Goal: Information Seeking & Learning: Find specific fact

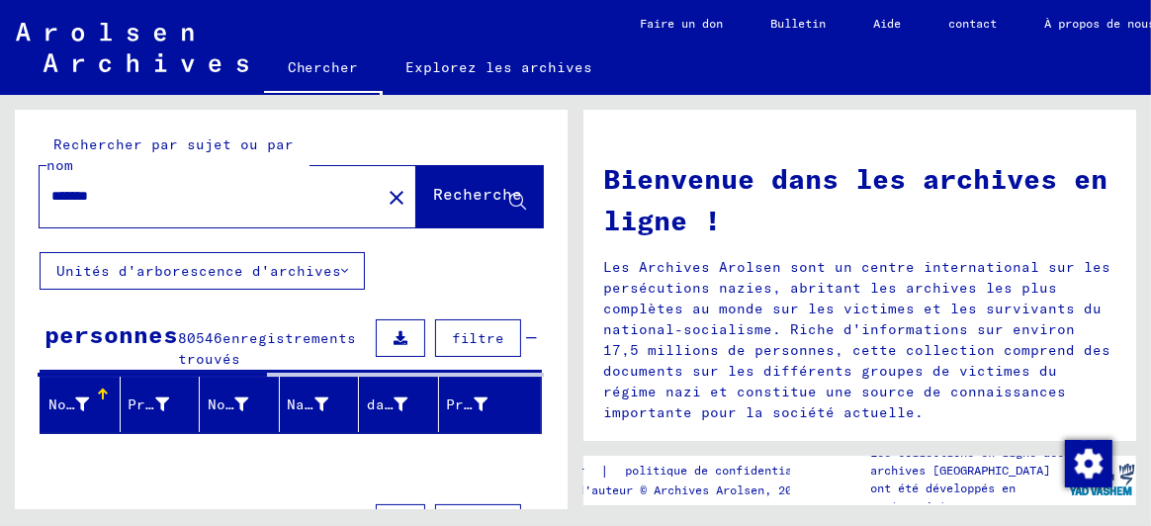
click at [236, 271] on font "Unités d'arborescence d'archives" at bounding box center [198, 271] width 285 height 18
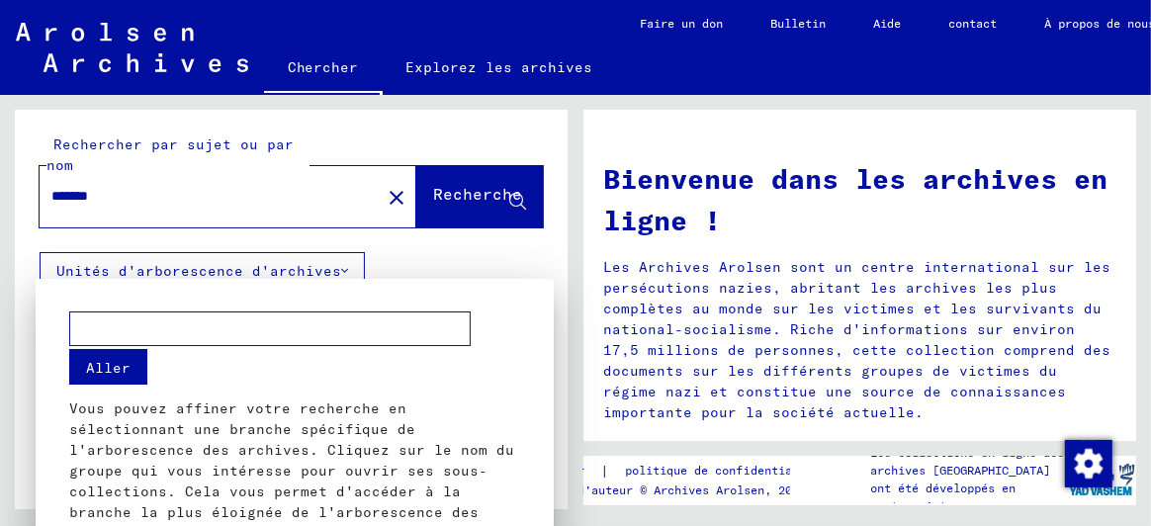
scroll to position [128, 0]
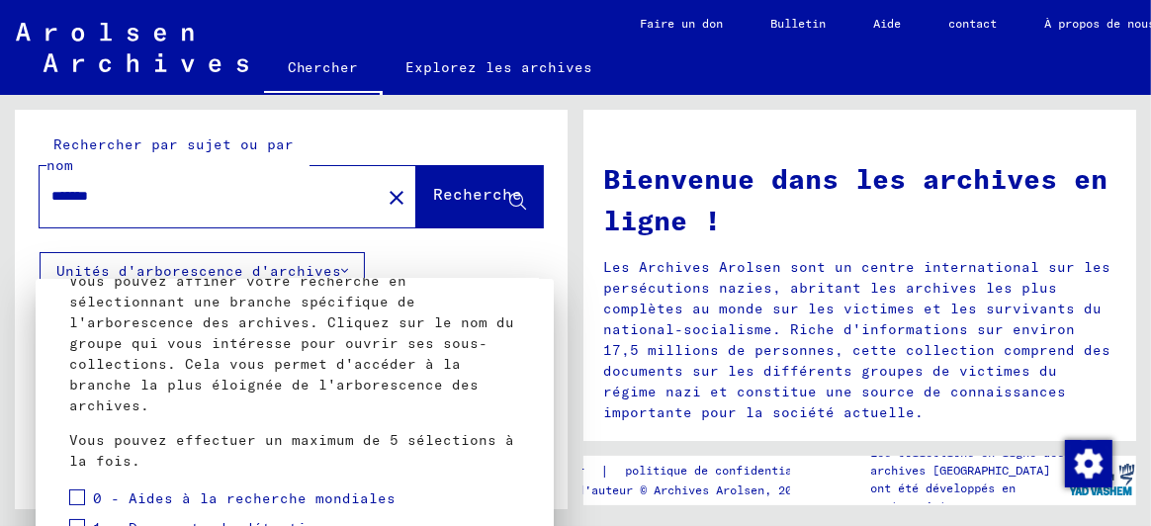
click at [413, 263] on div at bounding box center [575, 263] width 1151 height 526
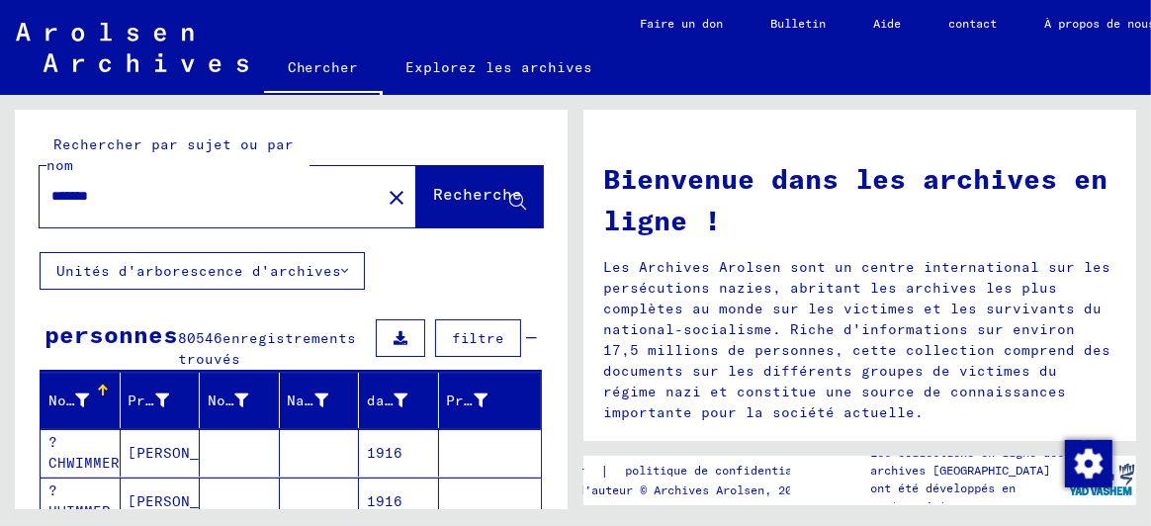
click at [470, 333] on font "filtre" at bounding box center [478, 338] width 52 height 18
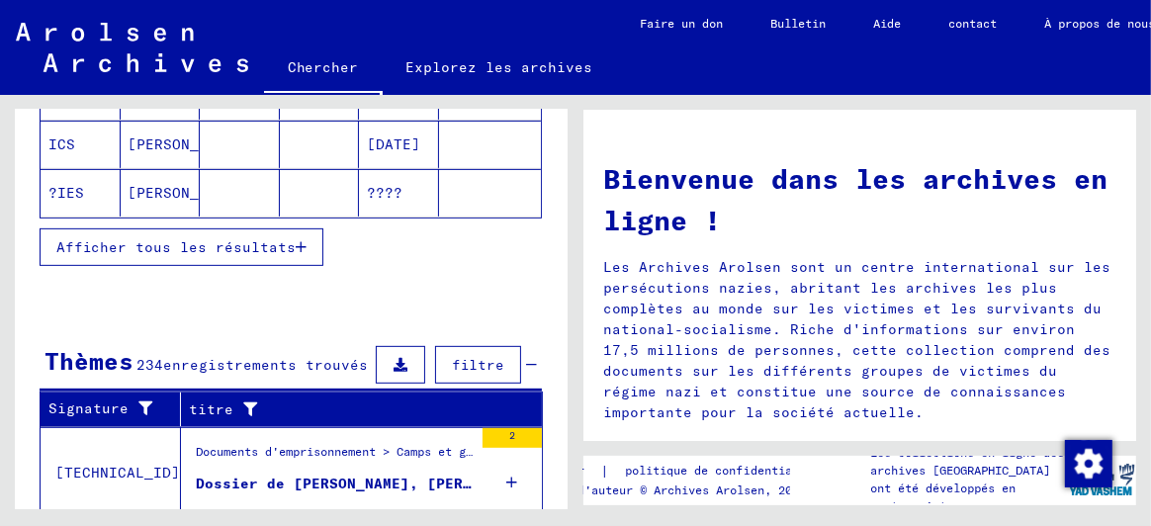
scroll to position [691, 0]
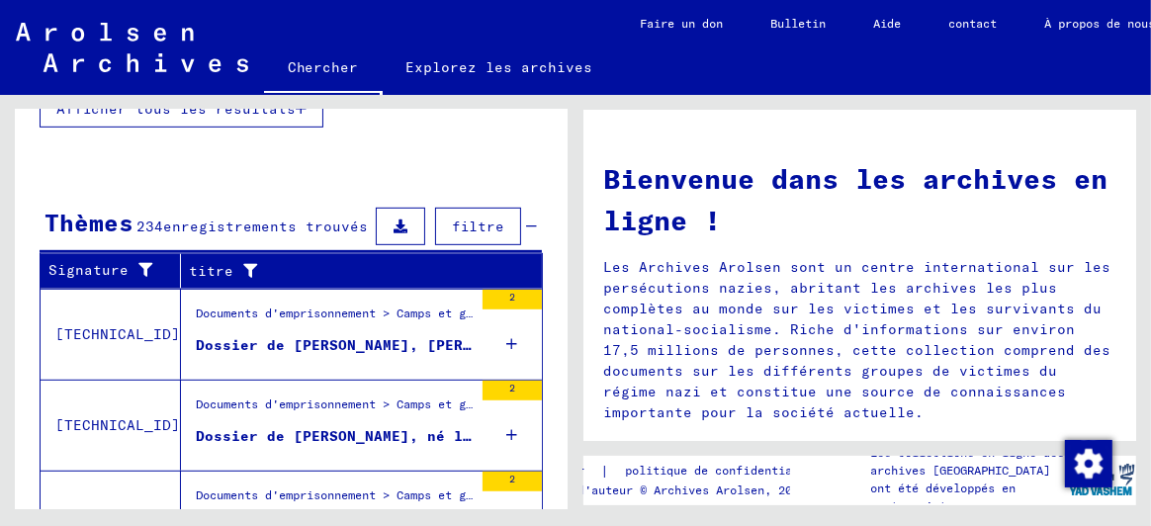
click at [507, 339] on icon at bounding box center [512, 344] width 11 height 69
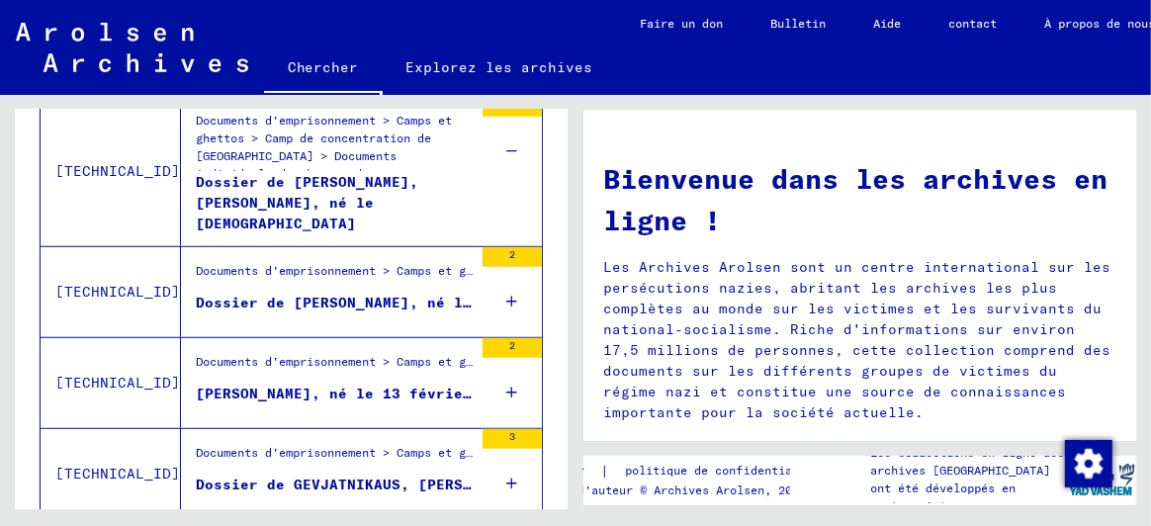
scroll to position [889, 0]
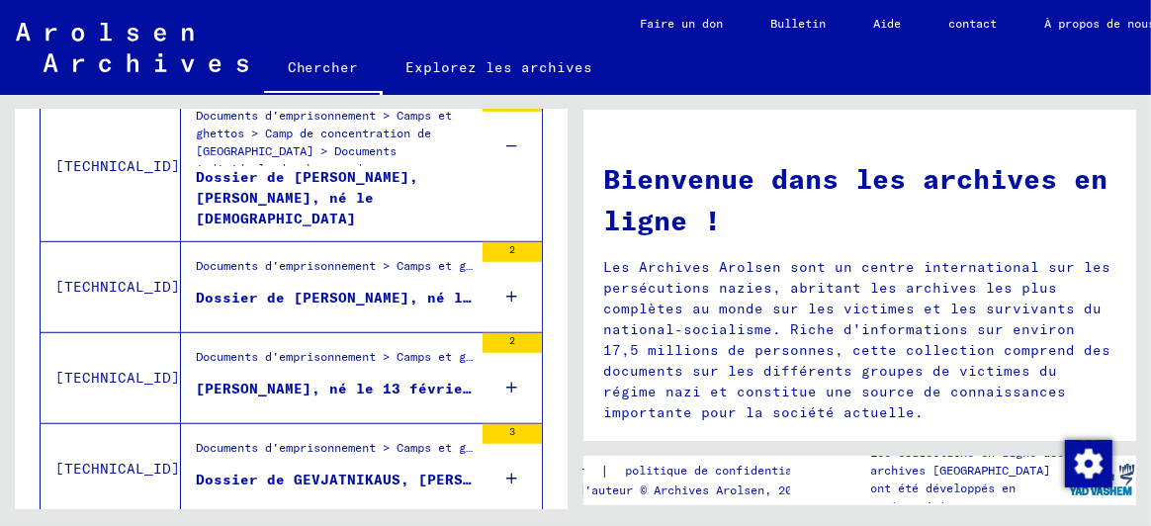
click at [507, 290] on icon at bounding box center [512, 296] width 11 height 69
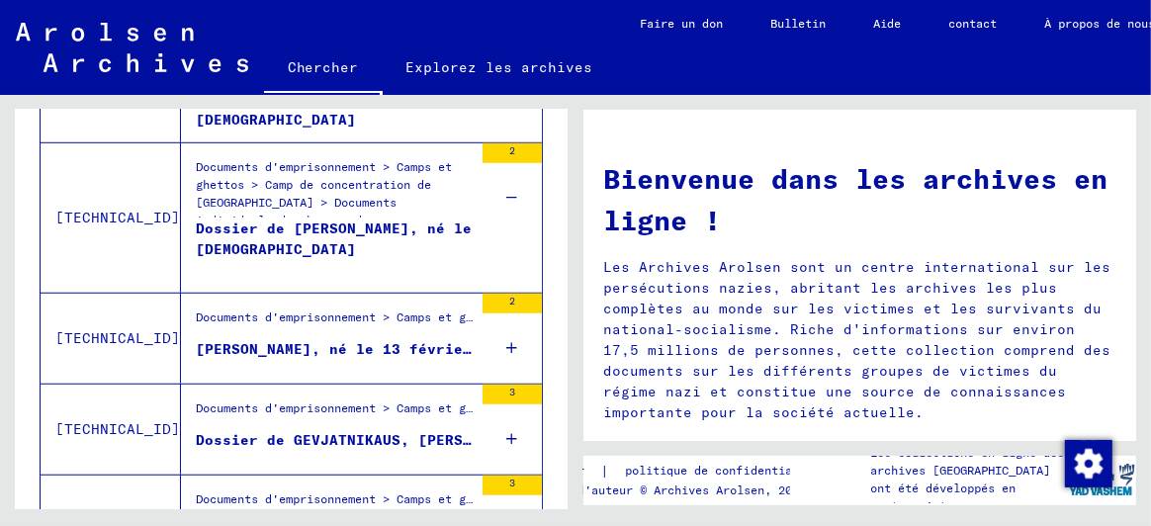
scroll to position [1099, 0]
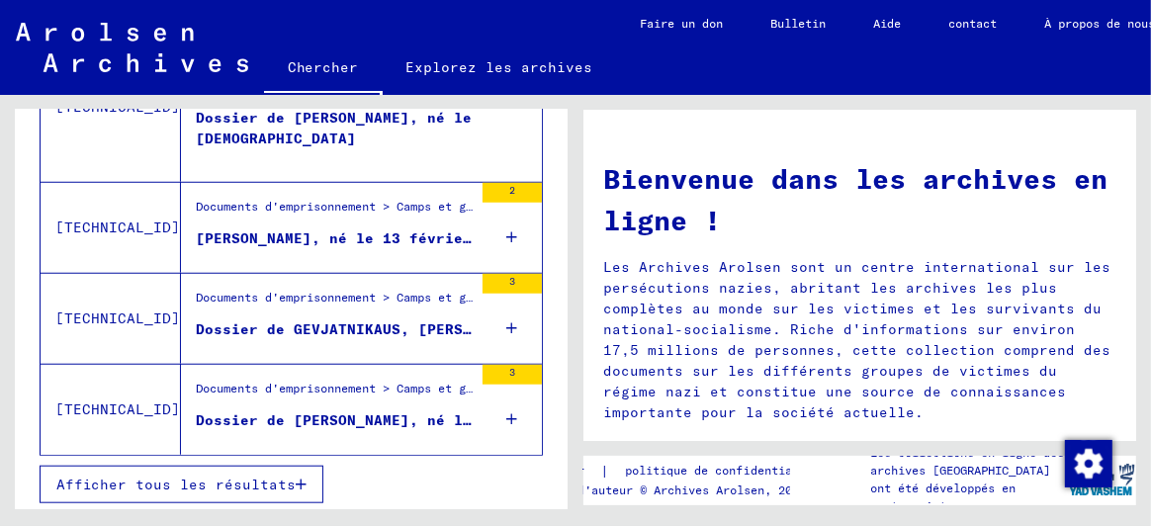
click at [265, 476] on font "Afficher tous les résultats" at bounding box center [175, 485] width 239 height 18
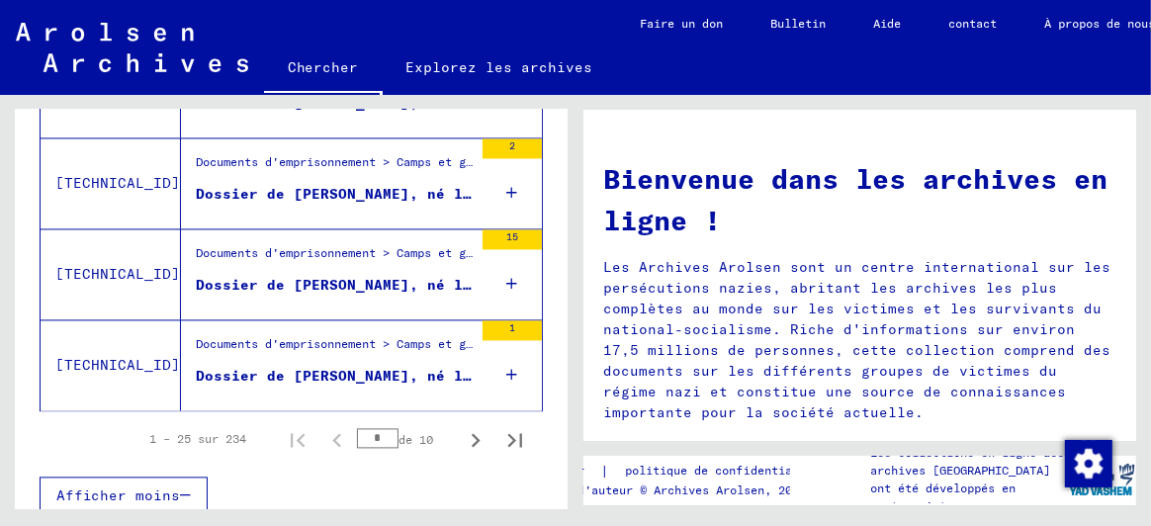
scroll to position [2612, 0]
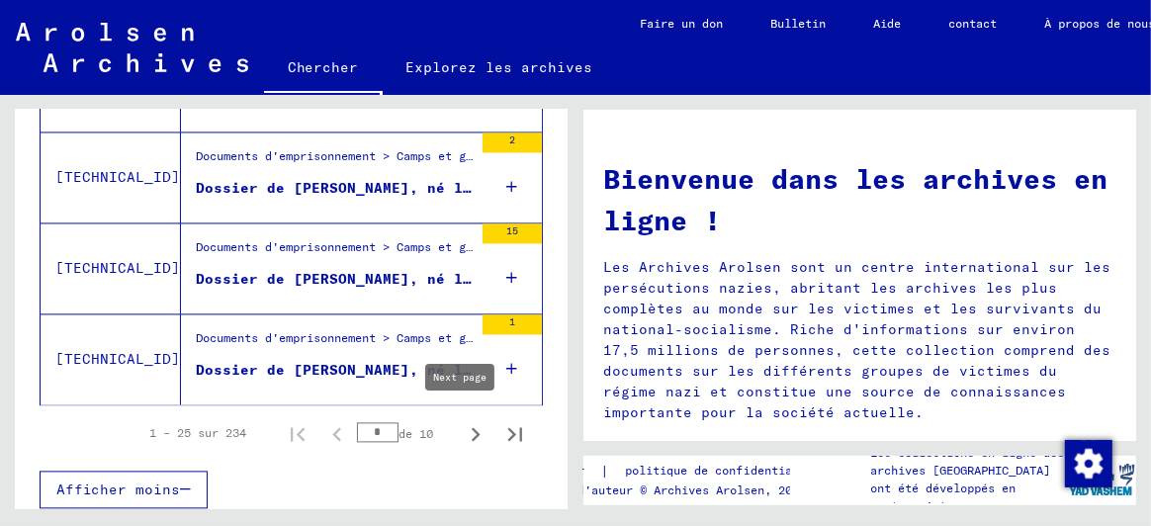
click at [462, 420] on icon "Page suivante" at bounding box center [476, 434] width 28 height 28
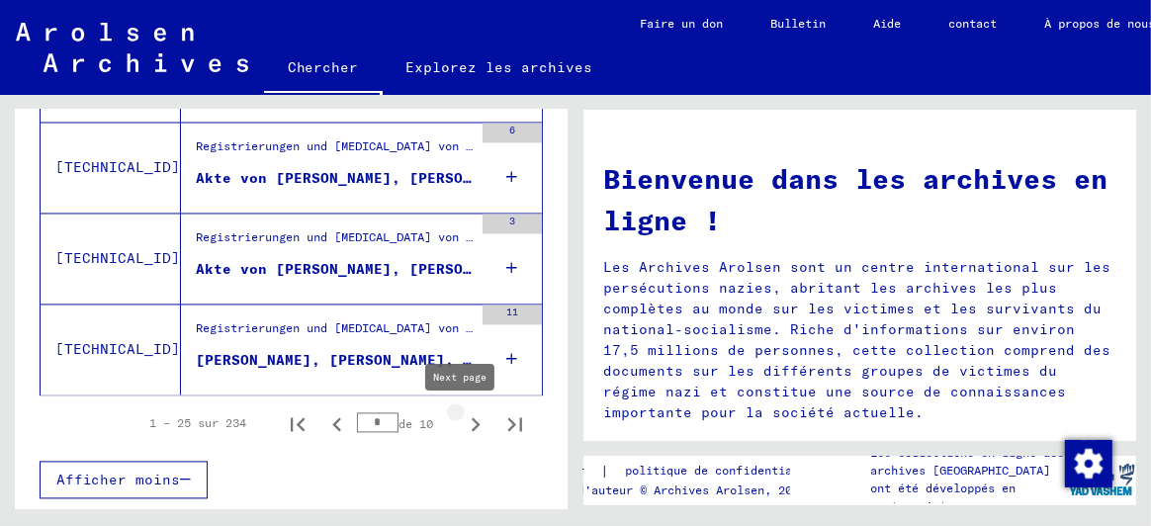
type input "*"
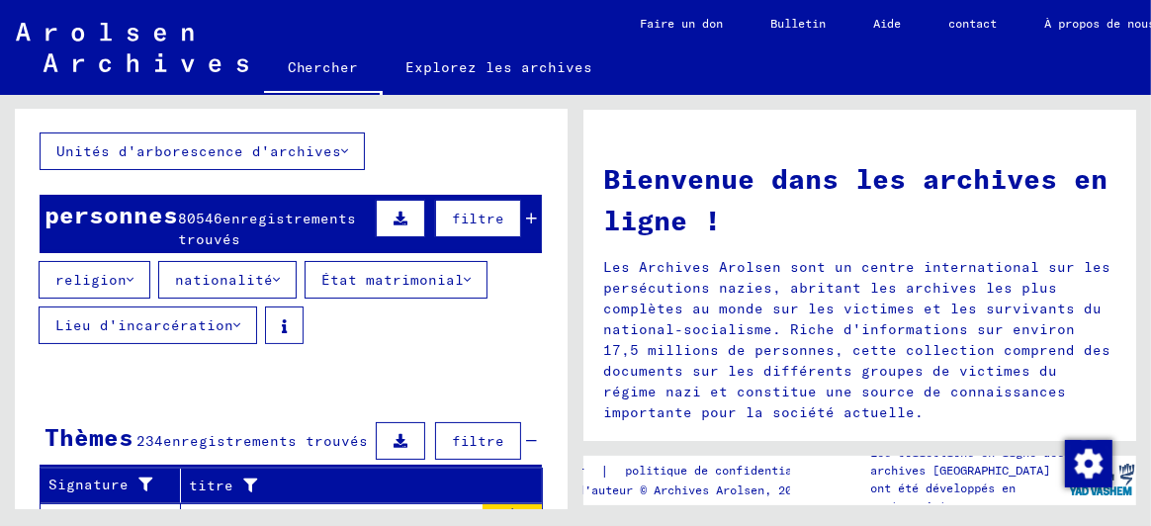
scroll to position [317, 0]
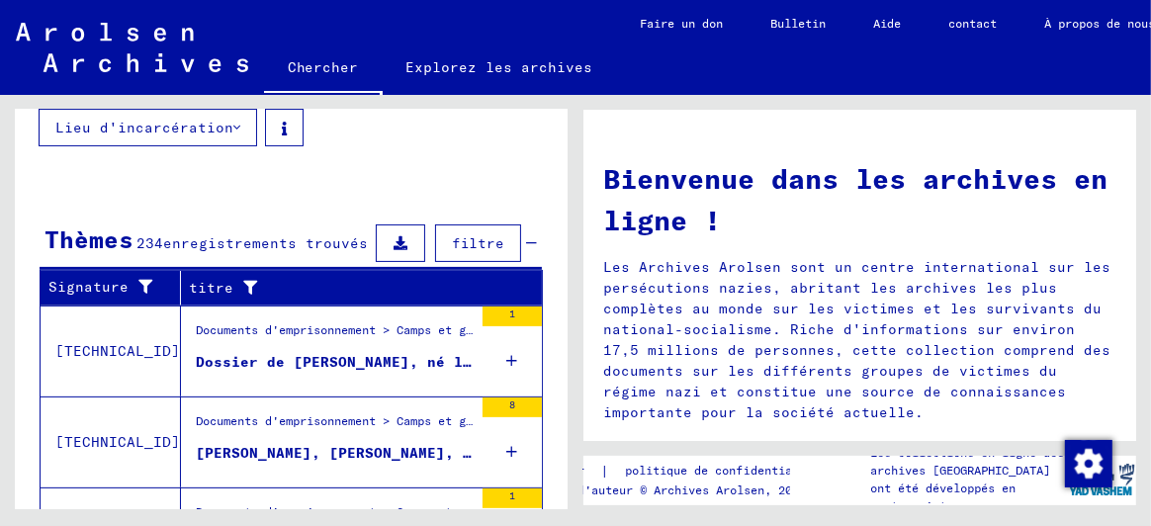
click at [503, 362] on mat-cell at bounding box center [490, 379] width 103 height 47
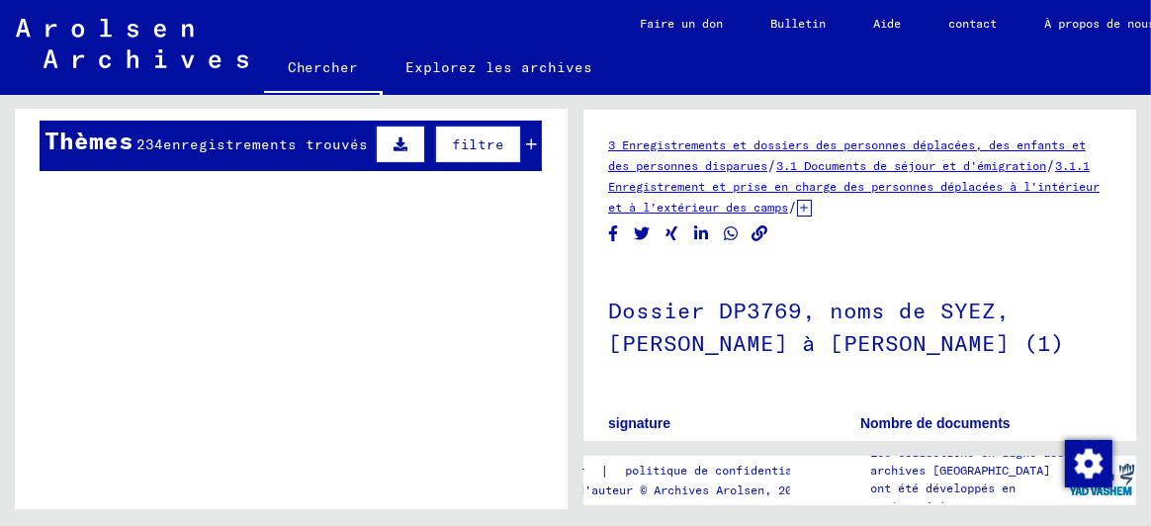
scroll to position [296, 0]
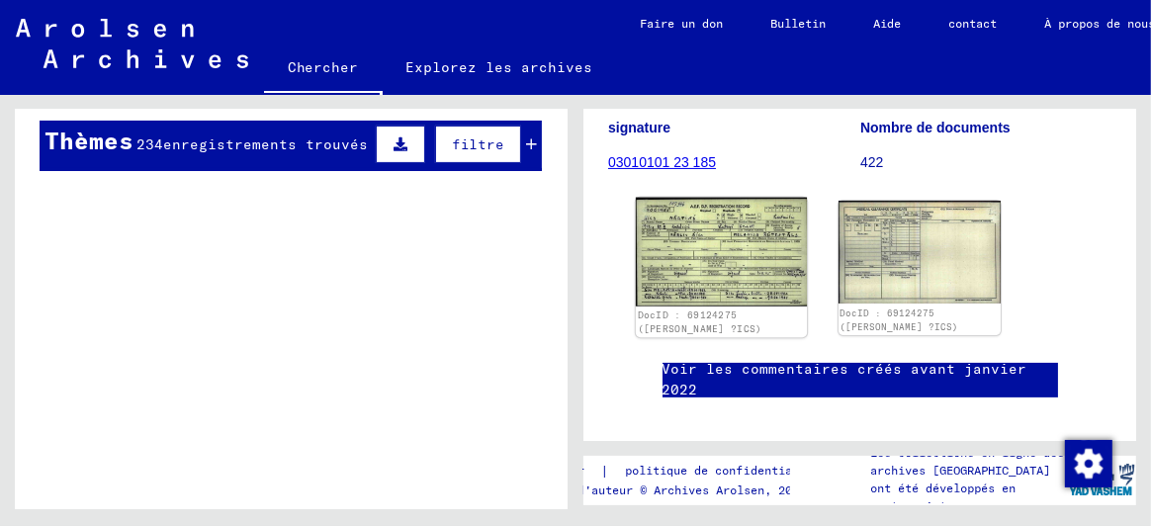
click at [705, 253] on img at bounding box center [721, 253] width 171 height 110
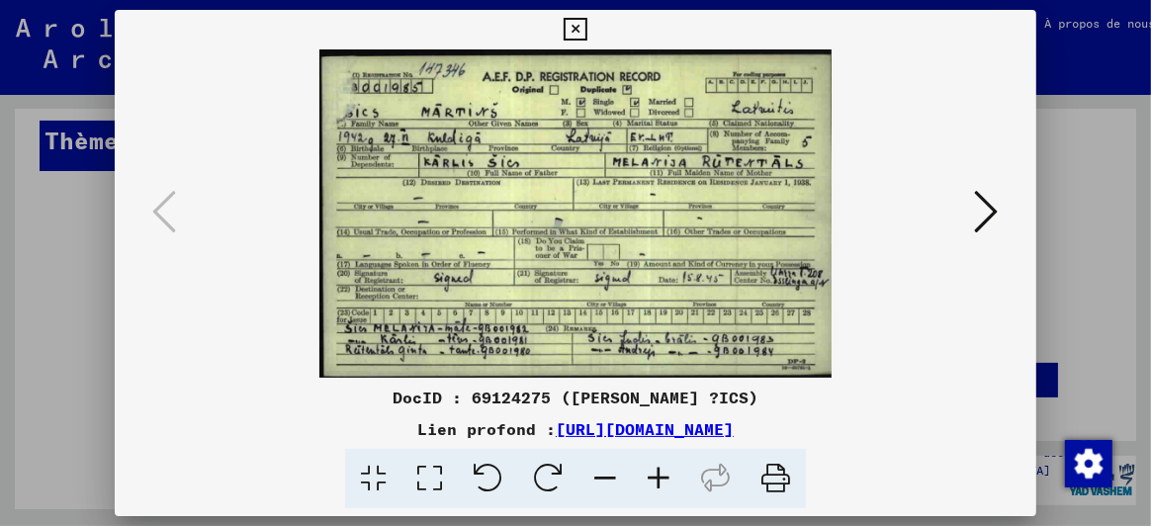
click at [989, 205] on icon at bounding box center [987, 211] width 24 height 47
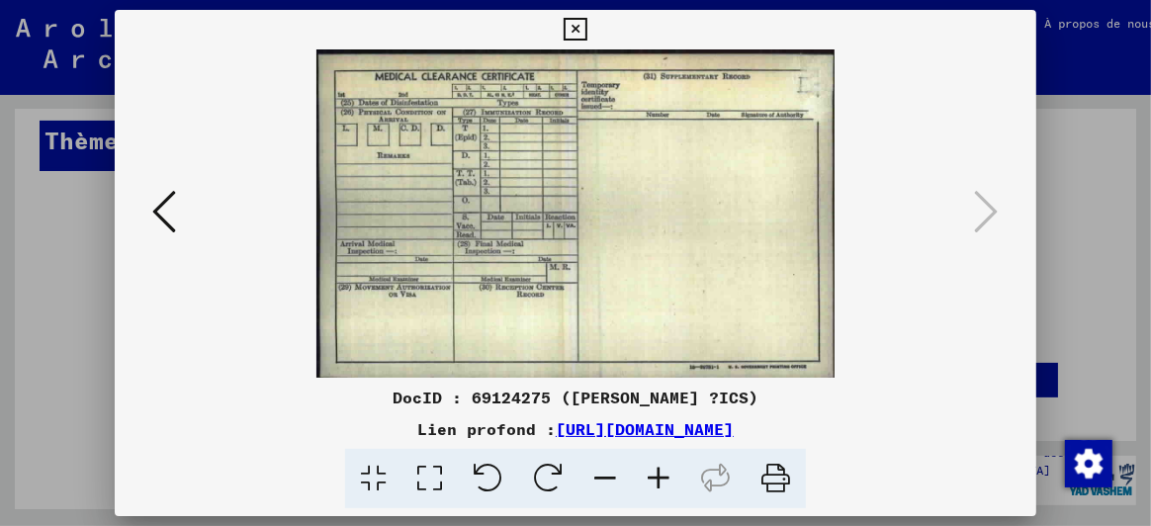
click at [583, 23] on icon at bounding box center [575, 30] width 23 height 24
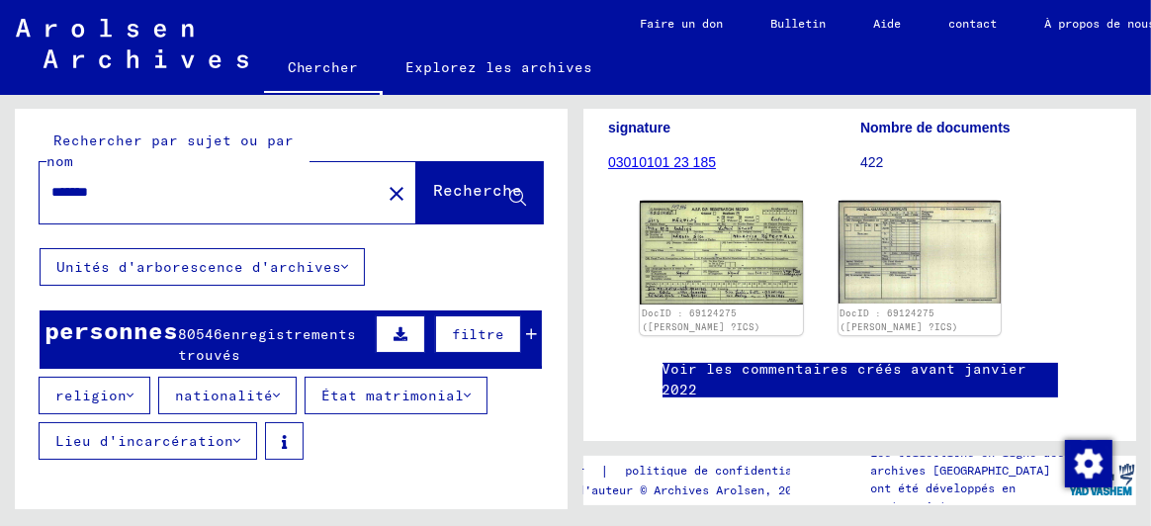
scroll to position [0, 0]
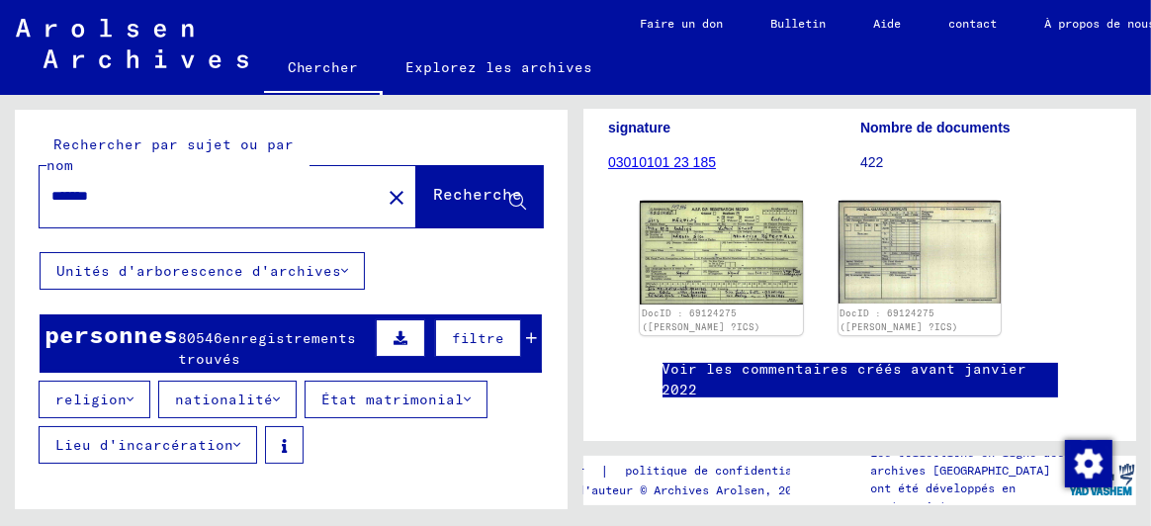
click at [131, 194] on input "*******" at bounding box center [209, 196] width 317 height 21
type input "**********"
click at [481, 195] on font "Recherche" at bounding box center [477, 194] width 89 height 20
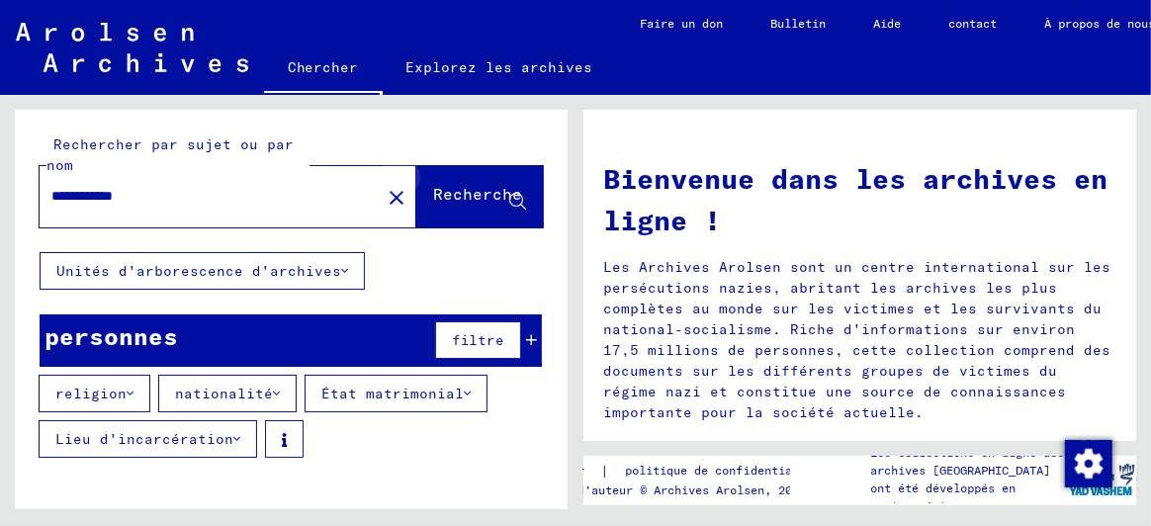
click at [509, 201] on icon at bounding box center [517, 202] width 17 height 17
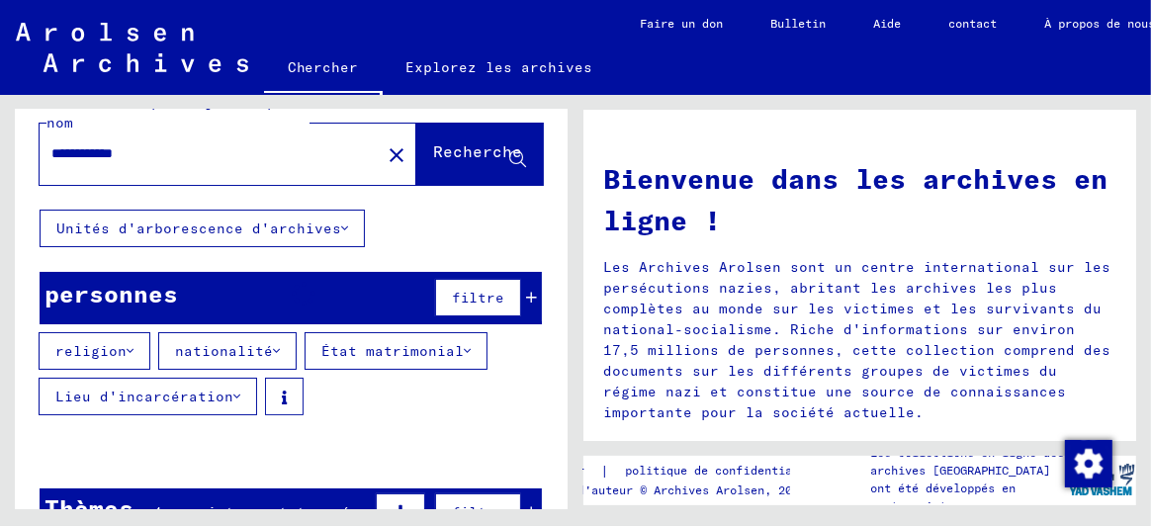
scroll to position [66, 0]
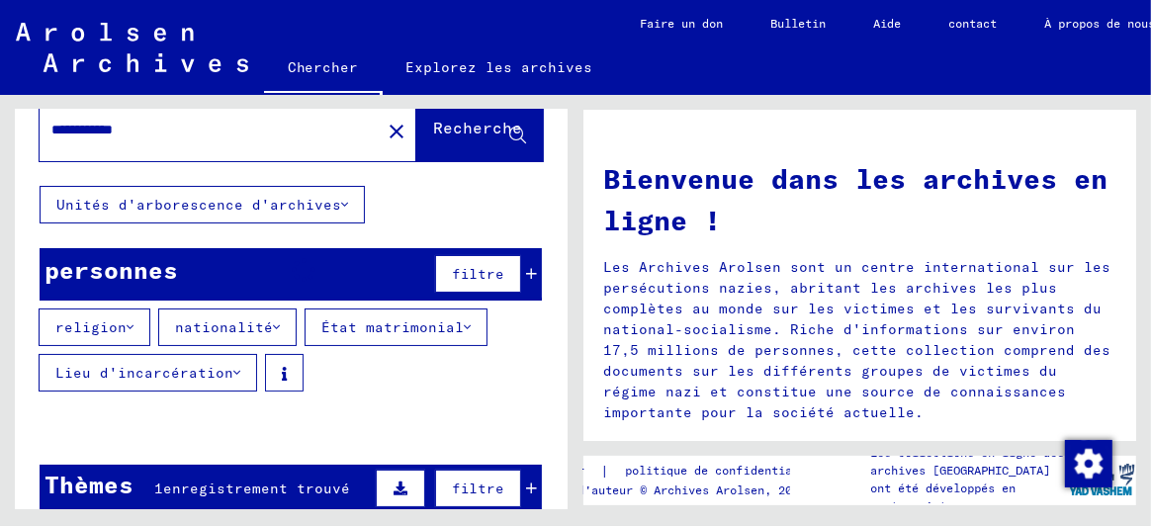
click at [266, 481] on font "enregistrement trouvé" at bounding box center [256, 489] width 187 height 18
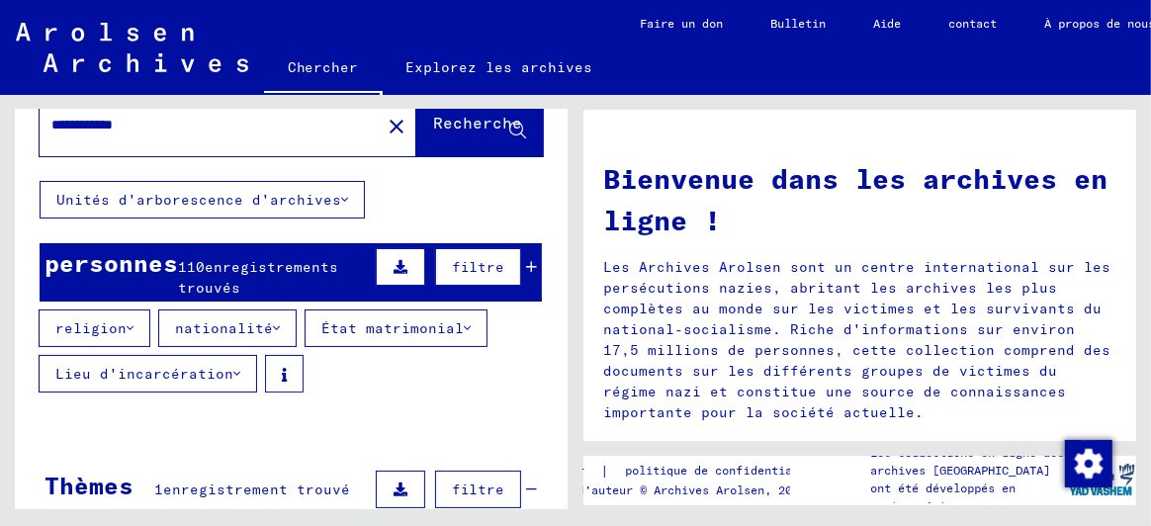
scroll to position [256, 0]
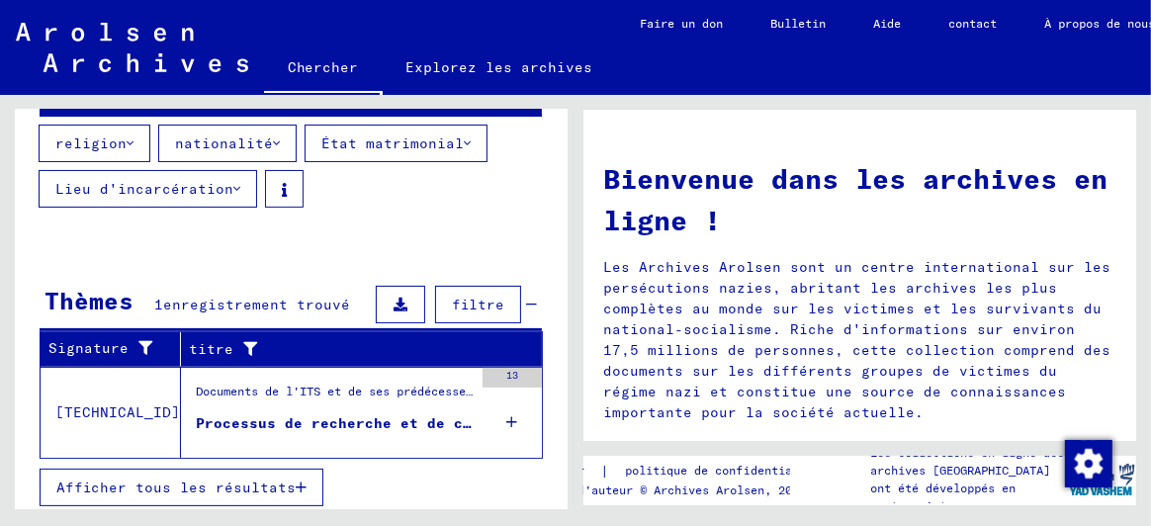
click at [283, 401] on div "Documents de l'ITS et de ses prédécesseurs > Traitement des demandes > Dossiers…" at bounding box center [334, 397] width 277 height 28
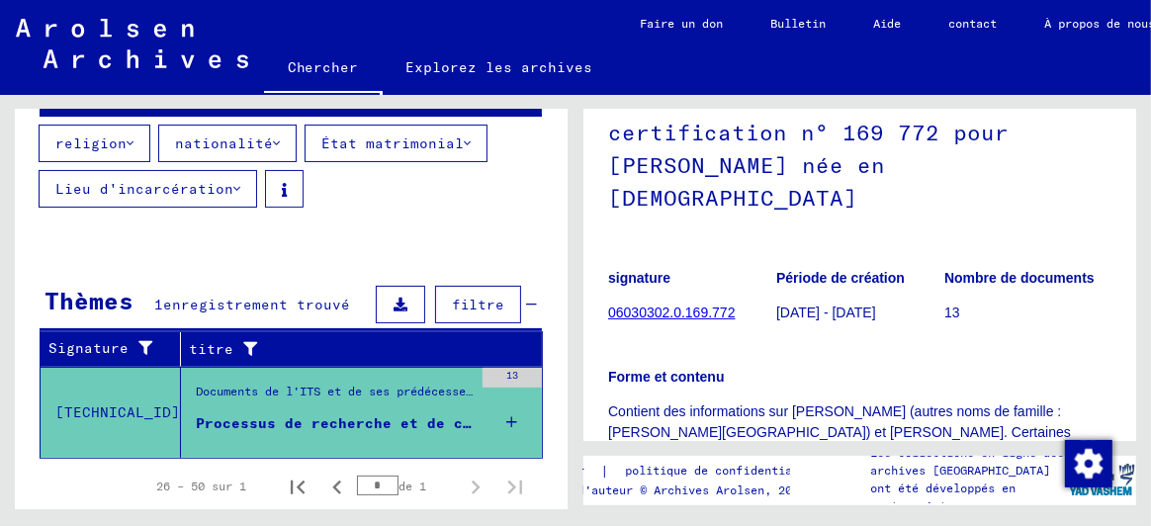
scroll to position [197, 0]
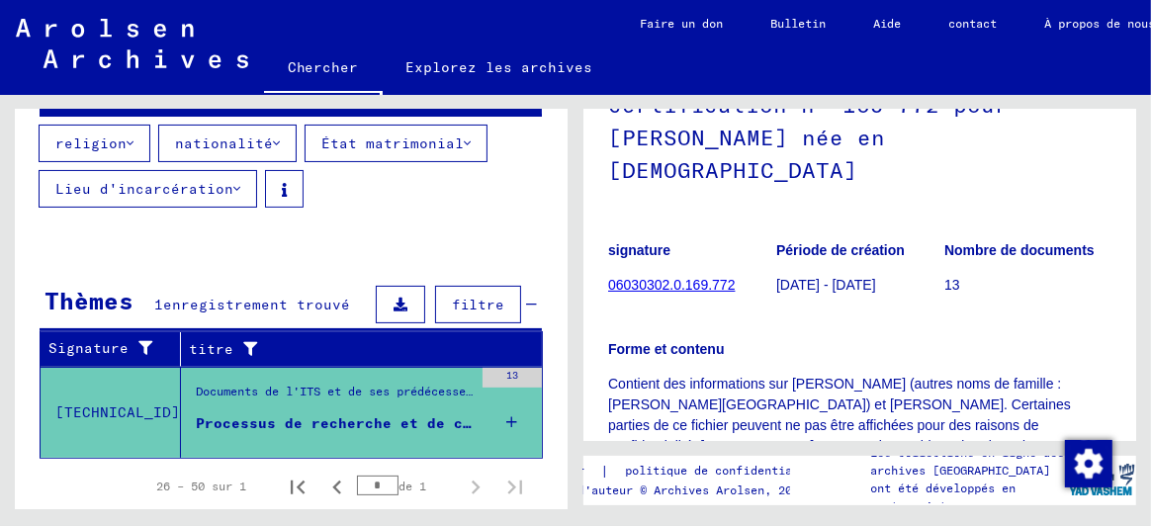
click at [676, 277] on font "06030302.0.169.772" at bounding box center [671, 285] width 127 height 16
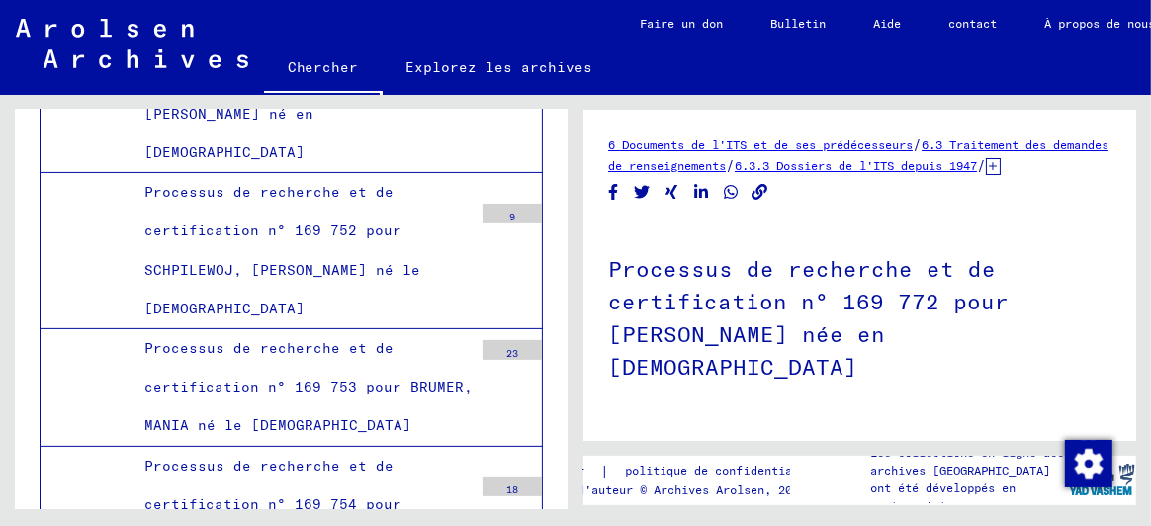
scroll to position [71866, 0]
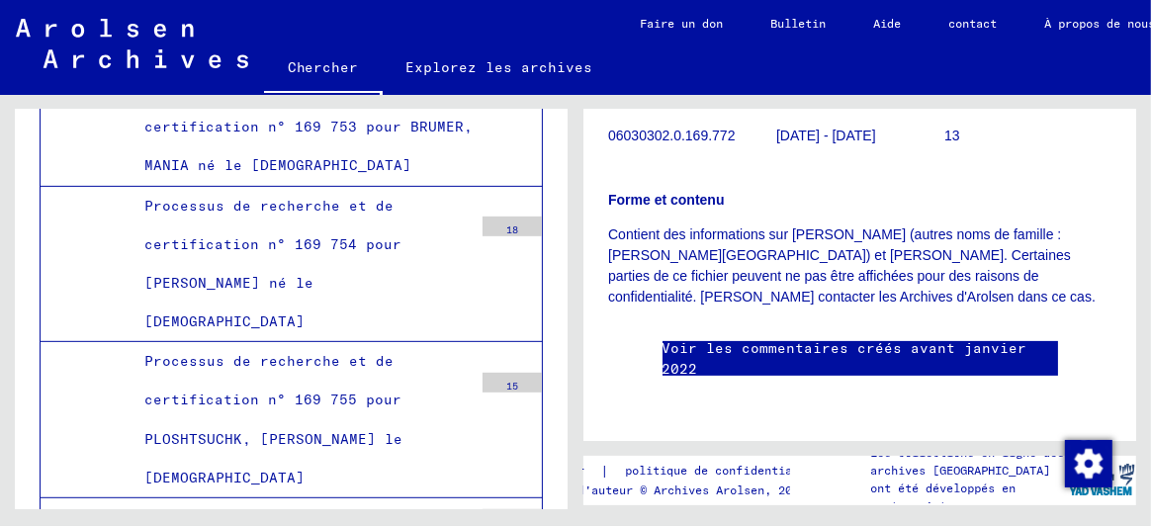
scroll to position [372, 0]
click at [750, 339] on font "Voir les commentaires créés avant janvier 2022" at bounding box center [845, 358] width 365 height 39
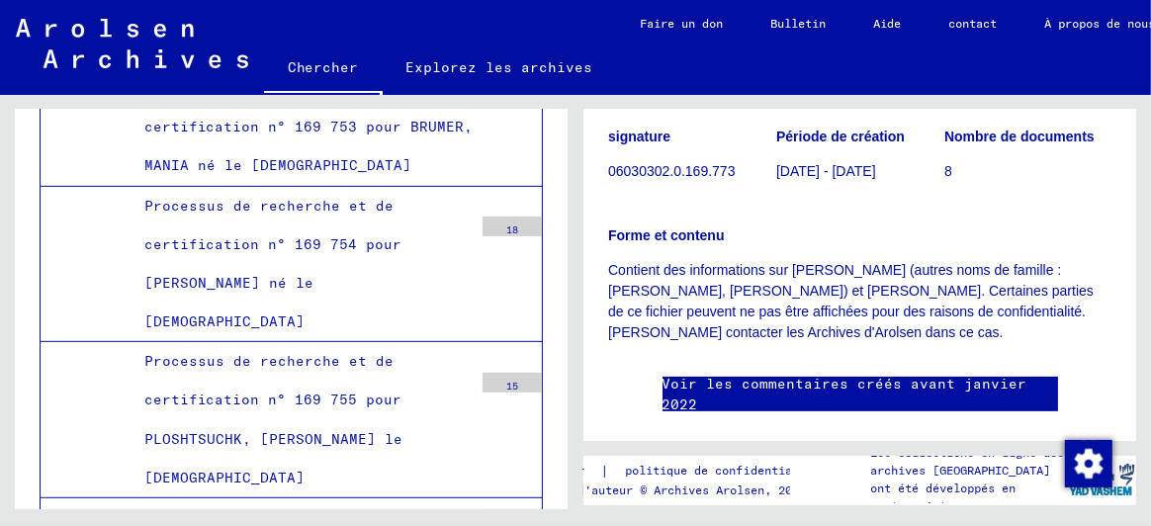
scroll to position [372, 0]
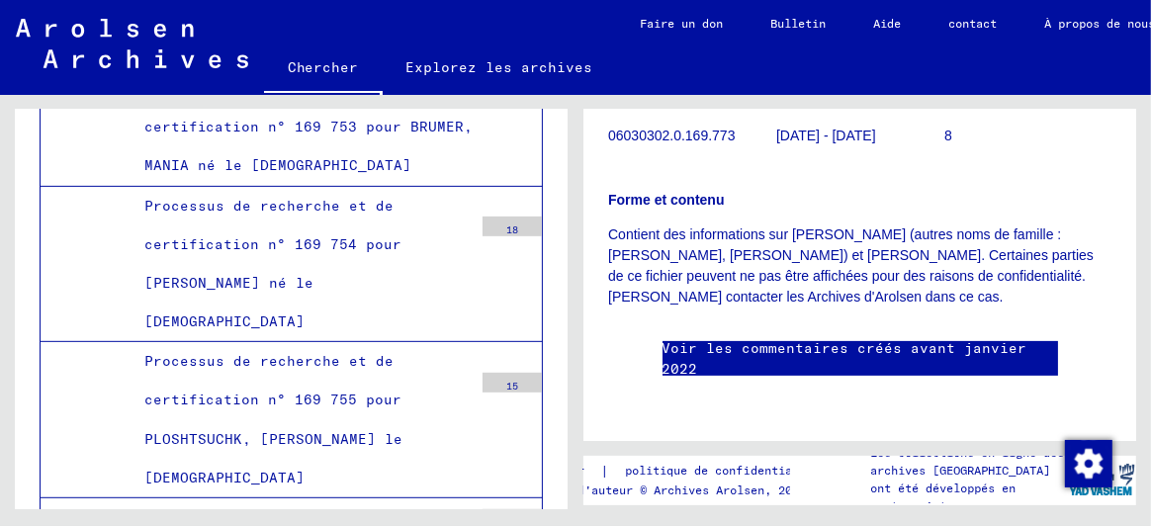
click at [736, 339] on font "Voir les commentaires créés avant janvier 2022" at bounding box center [845, 358] width 365 height 39
